Goal: Transaction & Acquisition: Book appointment/travel/reservation

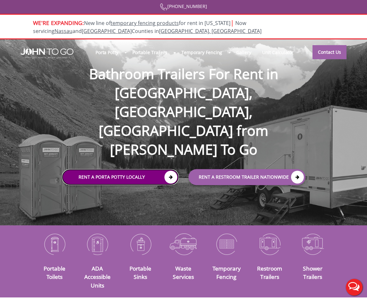
click at [166, 171] on icon at bounding box center [170, 177] width 13 height 13
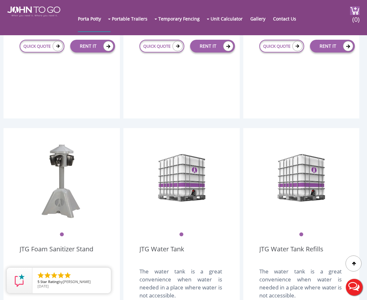
scroll to position [928, 0]
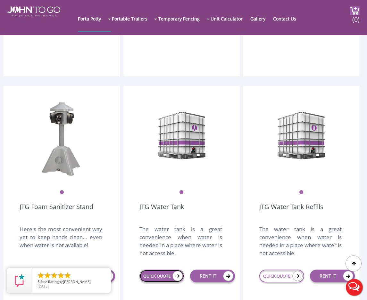
click at [173, 274] on icon at bounding box center [177, 276] width 10 height 10
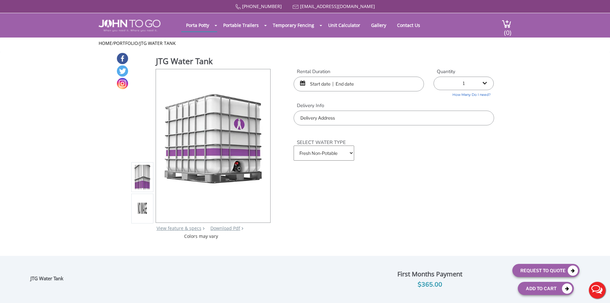
click at [344, 83] on input "text" at bounding box center [359, 84] width 130 height 15
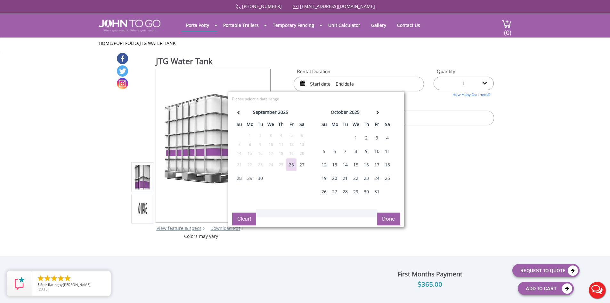
click at [354, 136] on div "1" at bounding box center [356, 137] width 10 height 13
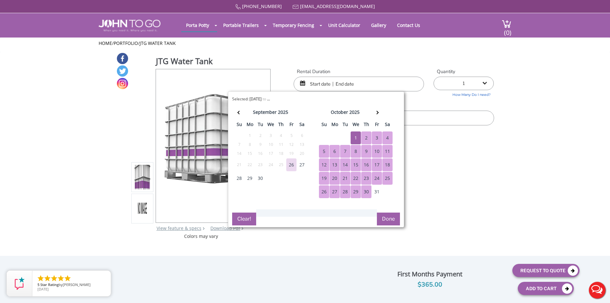
click at [371, 190] on div "30" at bounding box center [366, 191] width 10 height 13
type input "10/01/2025 to 10/30/2025"
click at [442, 111] on input "text" at bounding box center [394, 117] width 200 height 15
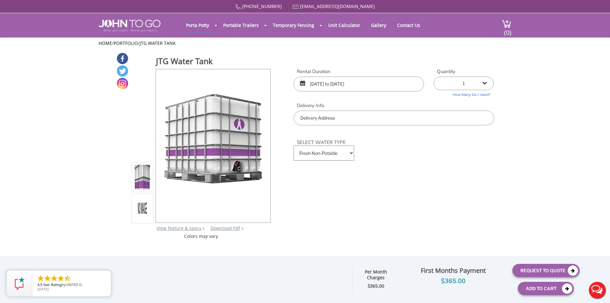
click at [339, 122] on input "text" at bounding box center [394, 117] width 200 height 15
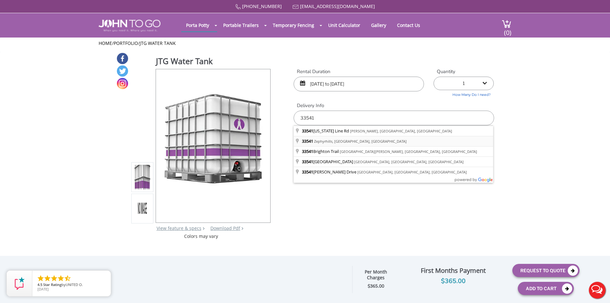
type input "Zephyrhills, FL 33541, USA"
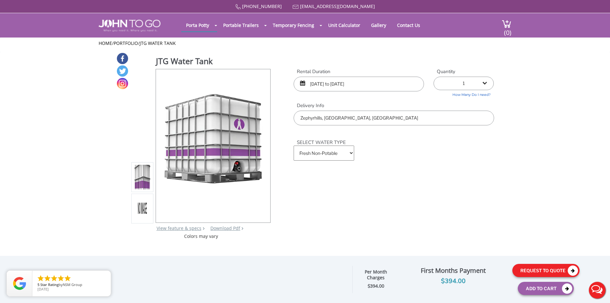
click at [555, 273] on button "Request To Quote" at bounding box center [545, 269] width 67 height 13
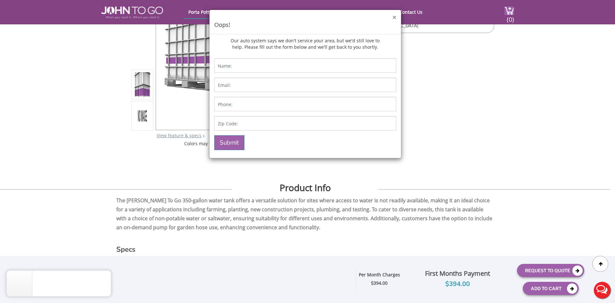
click at [395, 17] on button "×" at bounding box center [394, 17] width 4 height 7
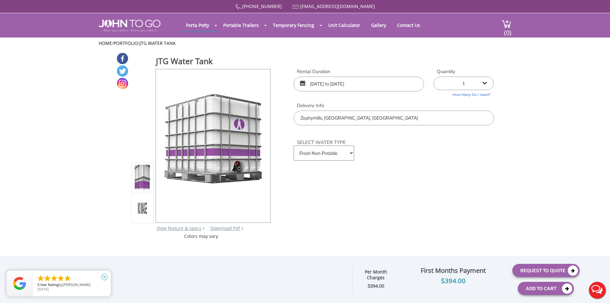
click at [104, 277] on icon "close" at bounding box center [104, 276] width 6 height 6
